Goal: Check status: Check status

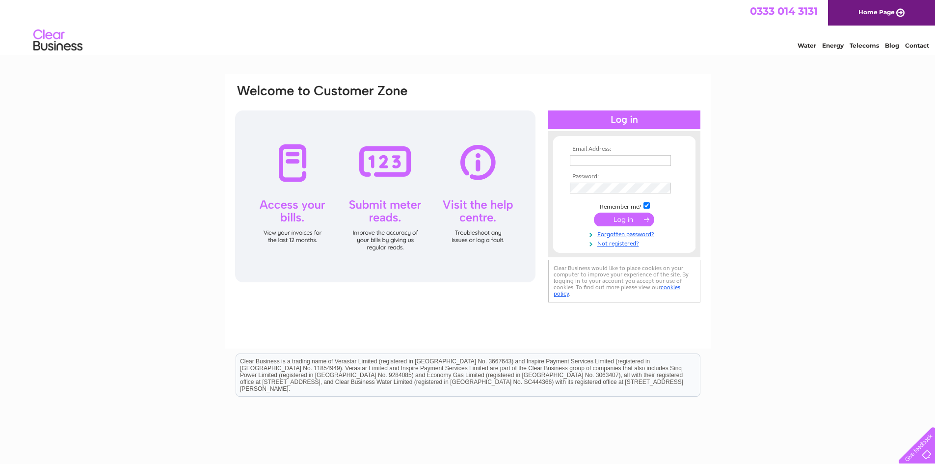
type input "richard.donworth@mail.com"
click at [623, 221] on input "submit" at bounding box center [624, 220] width 60 height 14
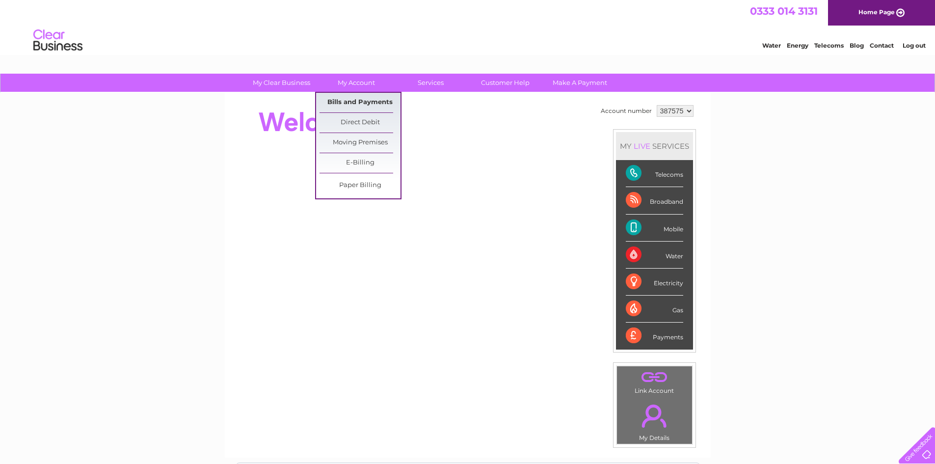
click at [334, 100] on link "Bills and Payments" at bounding box center [360, 103] width 81 height 20
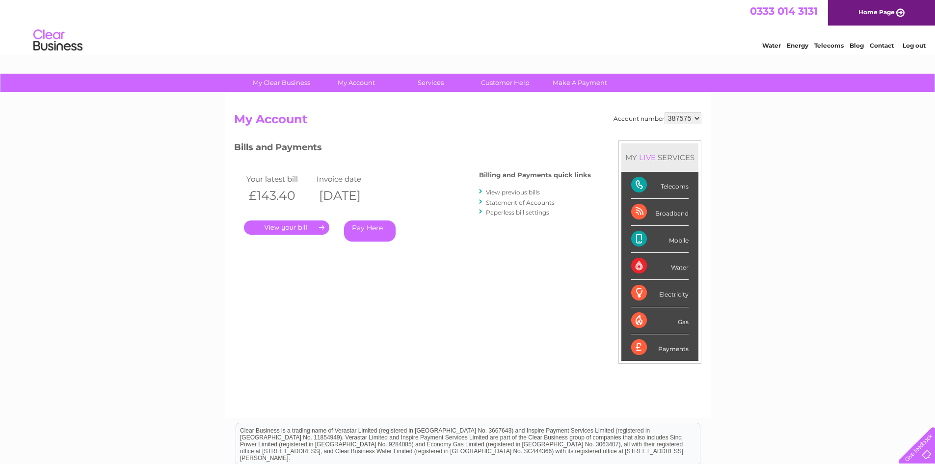
click at [302, 228] on link "." at bounding box center [286, 227] width 85 height 14
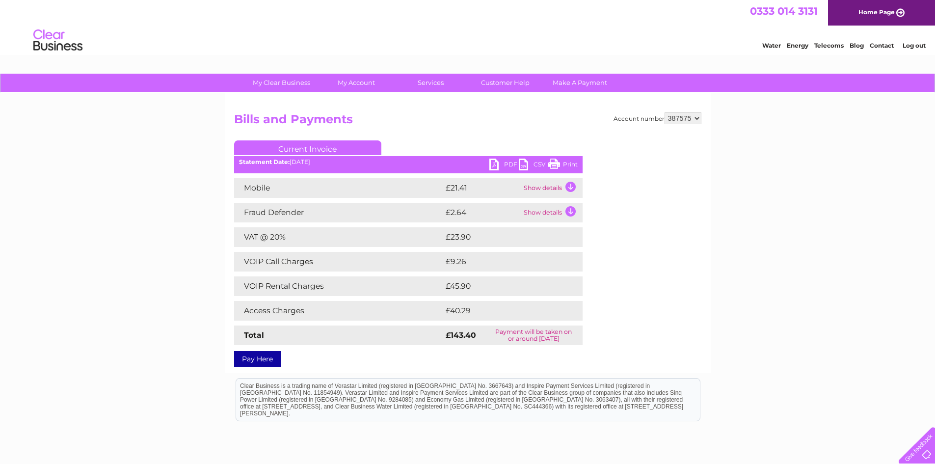
click at [556, 165] on link "Print" at bounding box center [562, 166] width 29 height 14
click at [568, 188] on td "Show details" at bounding box center [551, 188] width 61 height 20
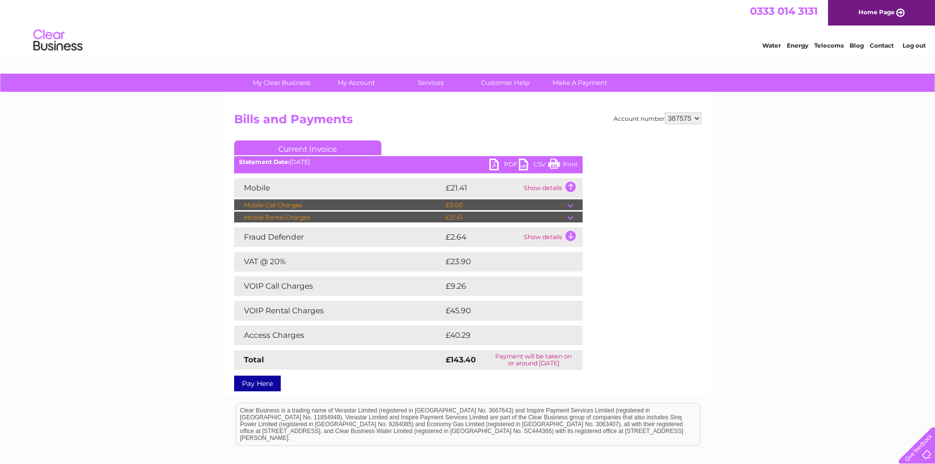
click at [568, 188] on td "Show details" at bounding box center [551, 188] width 61 height 20
